Goal: Find contact information: Find contact information

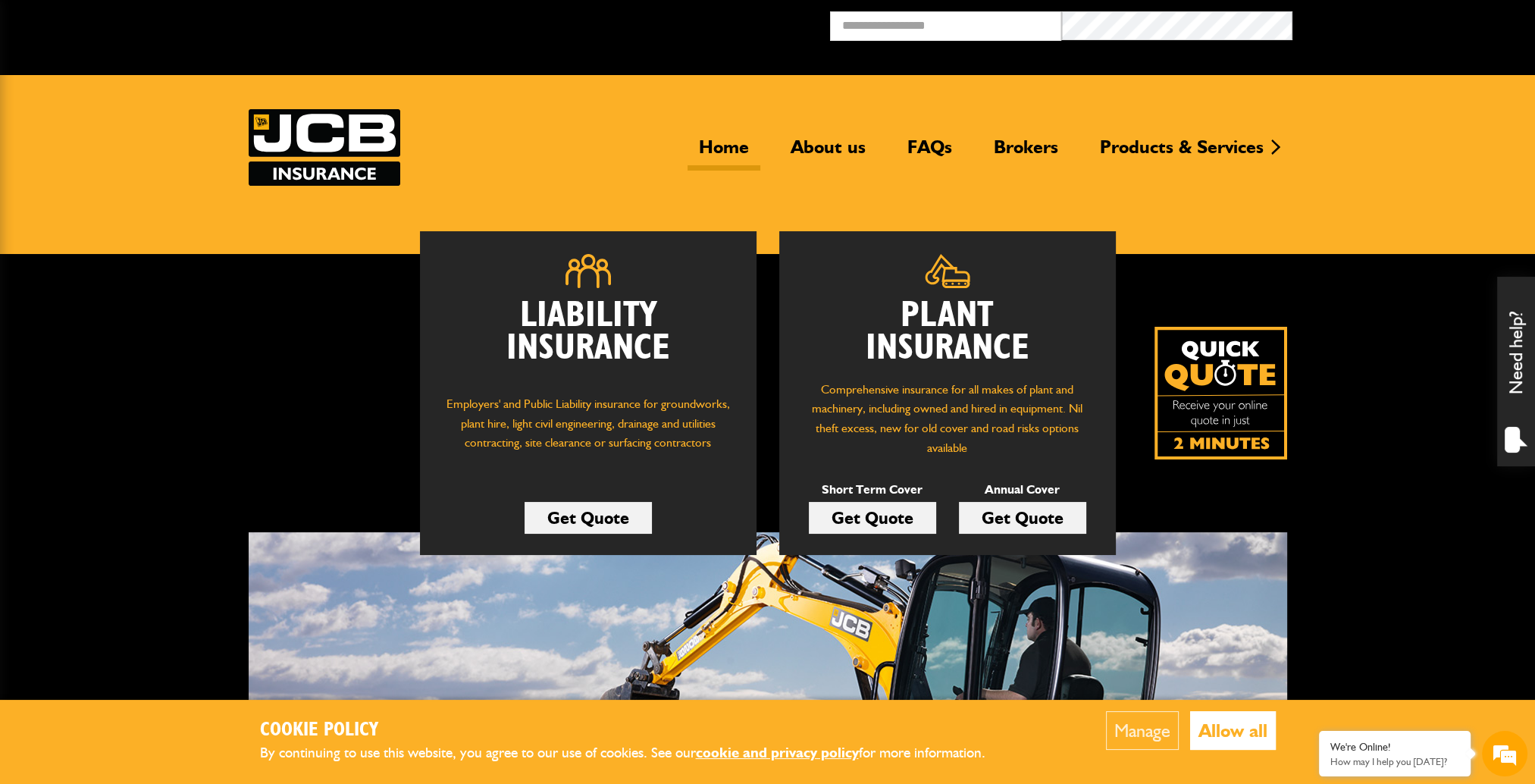
scroll to position [76, 0]
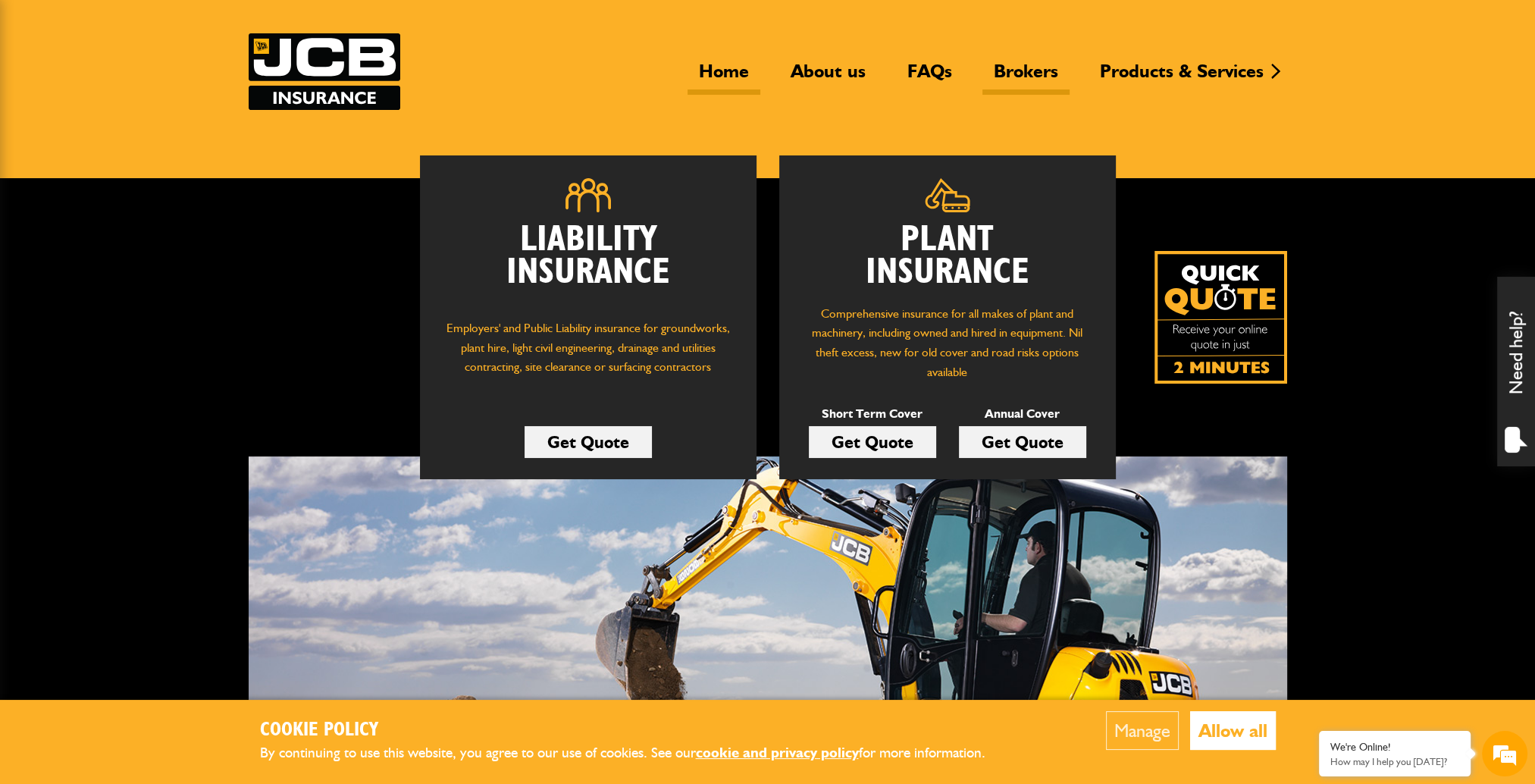
click at [1029, 66] on link "Brokers" at bounding box center [1026, 77] width 87 height 35
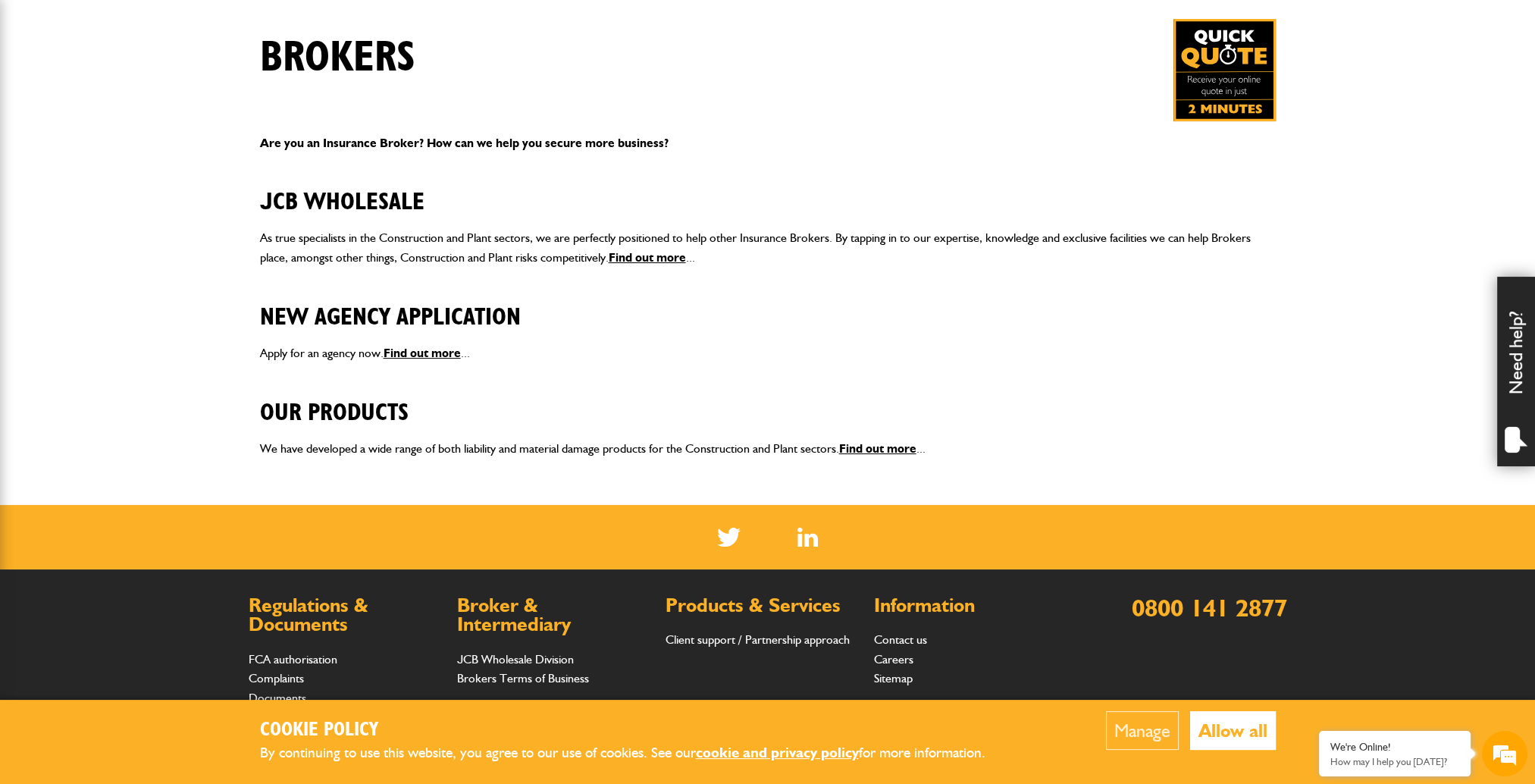
scroll to position [409, 0]
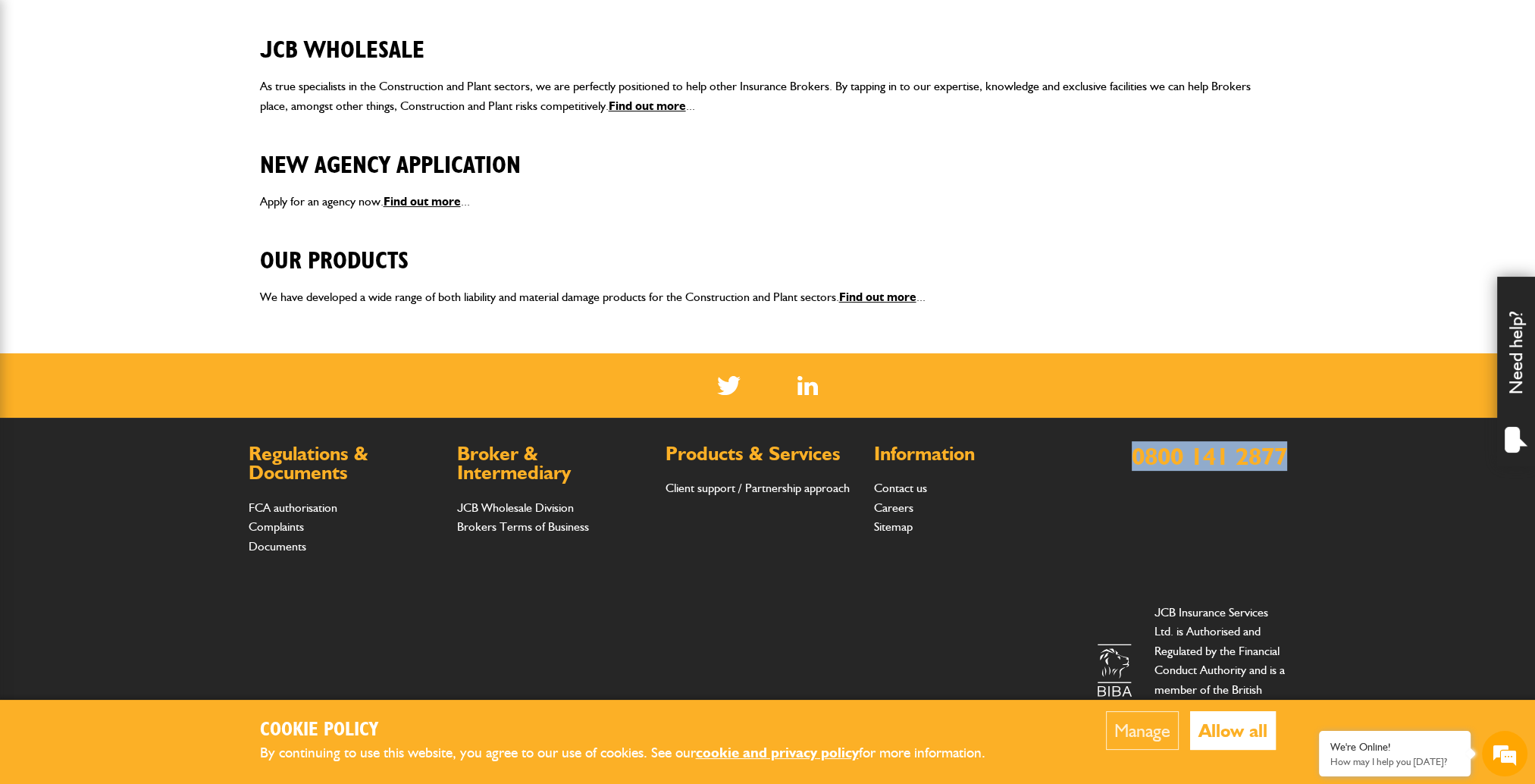
drag, startPoint x: 1307, startPoint y: 455, endPoint x: 1119, endPoint y: 453, distance: 188.0
click at [1119, 453] on footer "Regulations & Documents FCA authorisation Complaints Documents Broker & Interme…" at bounding box center [767, 600] width 1535 height 367
drag, startPoint x: 1119, startPoint y: 453, endPoint x: 1155, endPoint y: 453, distance: 36.0
copy link "0800 141 2877"
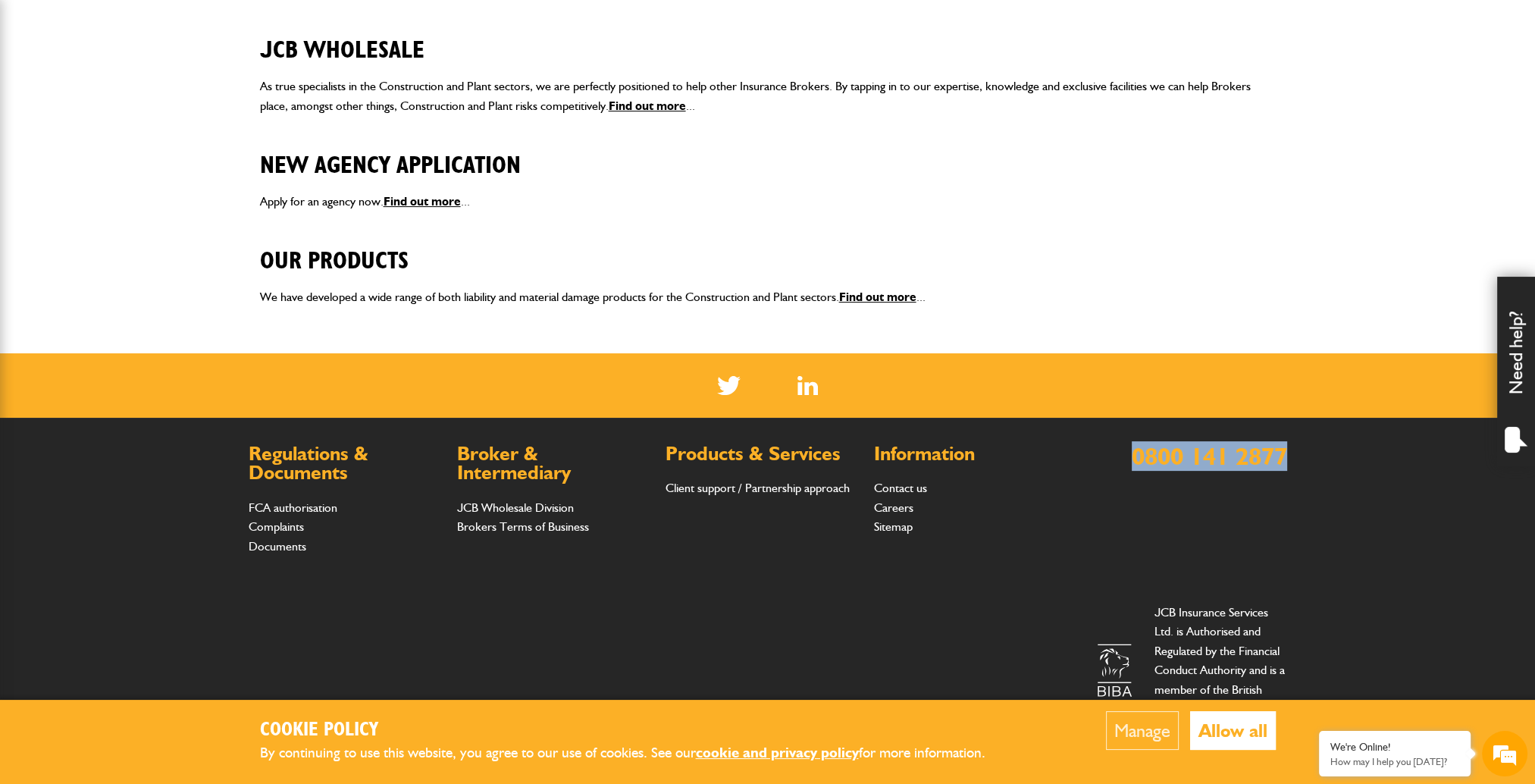
click at [1374, 586] on footer "Regulations & Documents FCA authorisation Complaints Documents Broker & Interme…" at bounding box center [767, 600] width 1535 height 367
